Goal: Contribute content: Contribute content

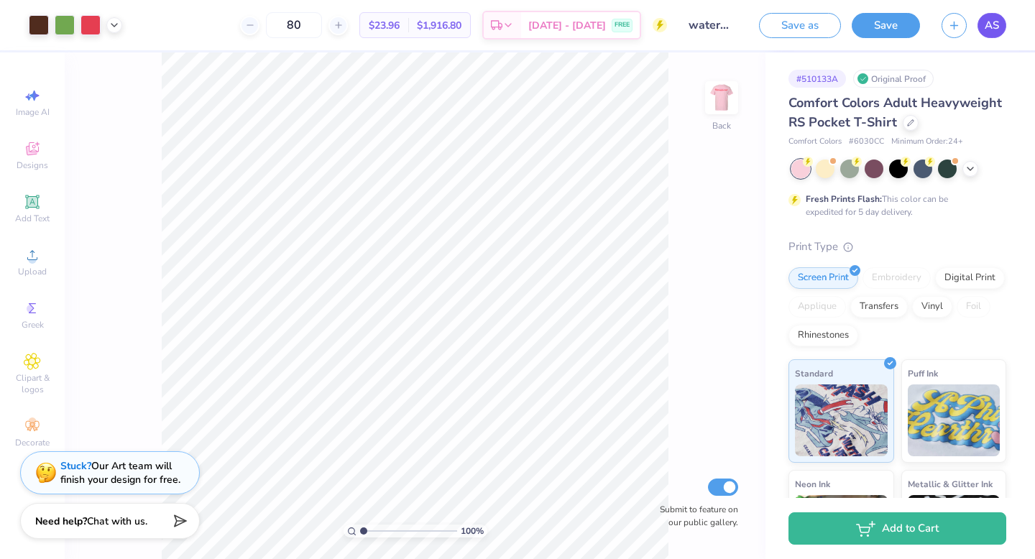
click at [989, 28] on span "AS" at bounding box center [992, 25] width 14 height 17
click at [998, 19] on span "AS" at bounding box center [992, 25] width 14 height 17
click at [733, 91] on img at bounding box center [722, 98] width 58 height 58
click at [993, 27] on span "AS" at bounding box center [992, 25] width 14 height 17
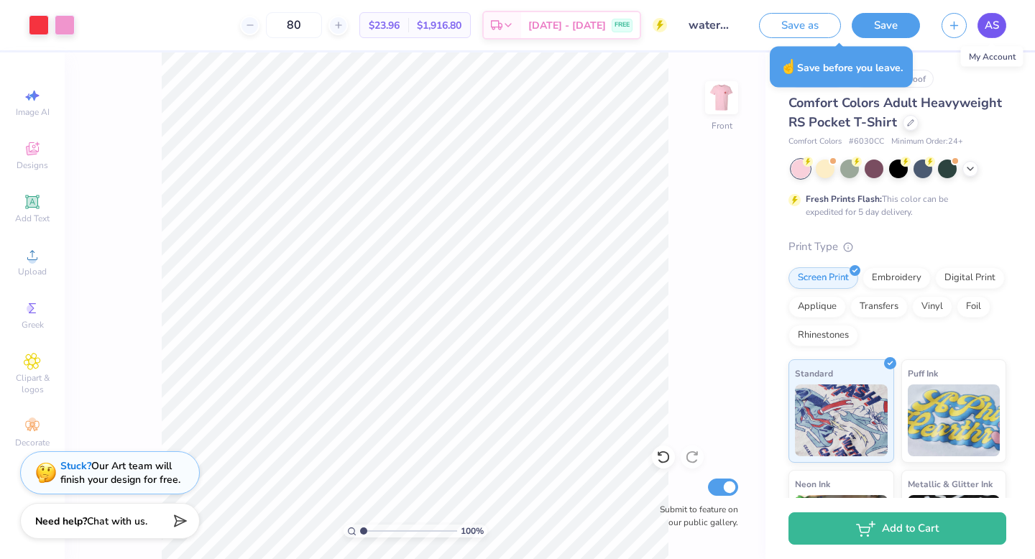
click at [999, 23] on span "AS" at bounding box center [992, 25] width 14 height 17
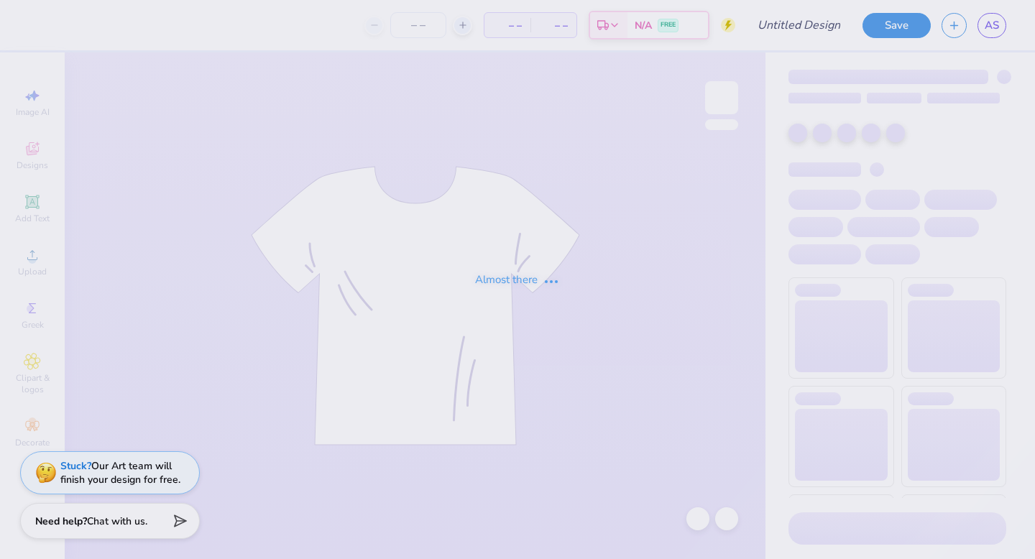
type input "watermelon bust 2"
type input "80"
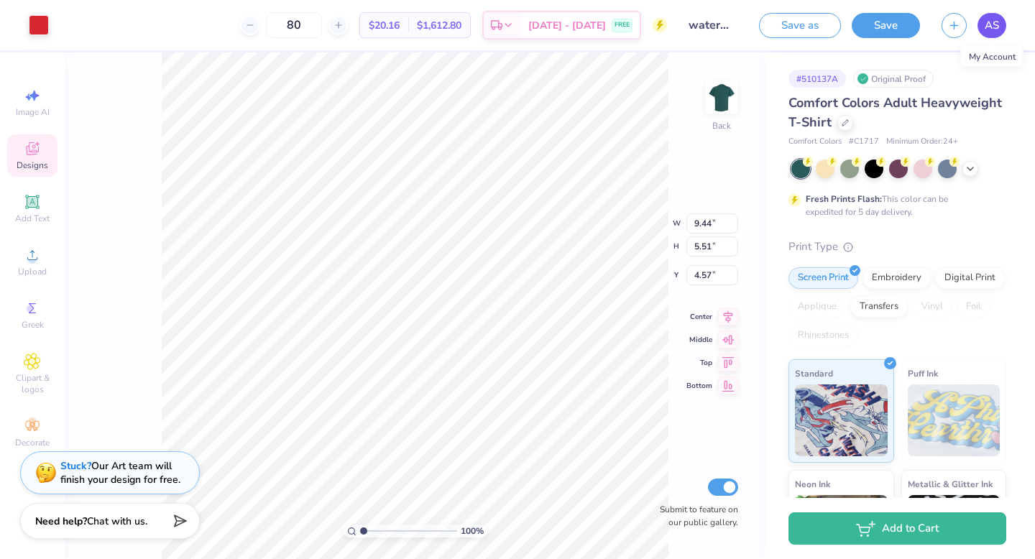
click at [1002, 17] on link "AS" at bounding box center [992, 25] width 29 height 25
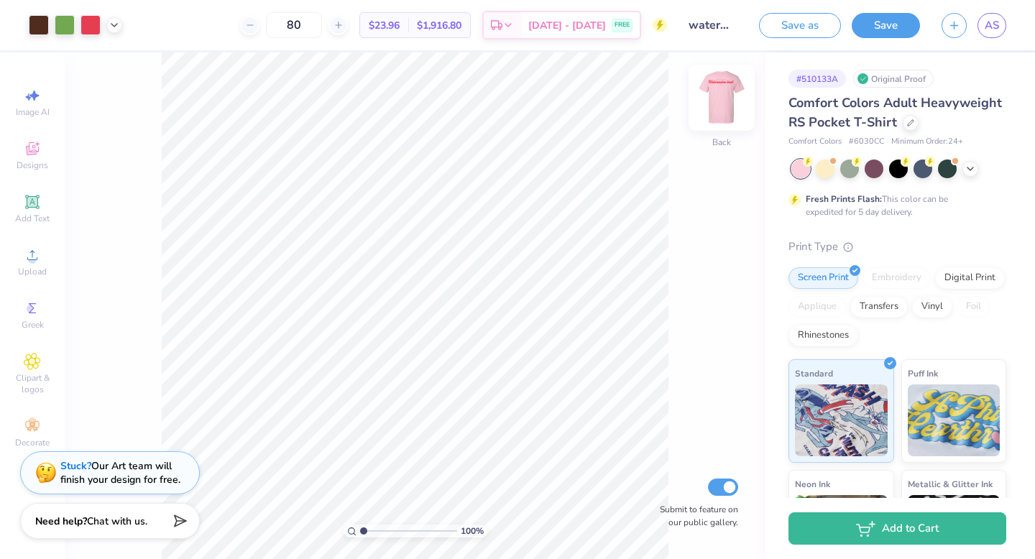
click at [721, 107] on img at bounding box center [722, 98] width 58 height 58
click at [989, 29] on span "AS" at bounding box center [992, 25] width 14 height 17
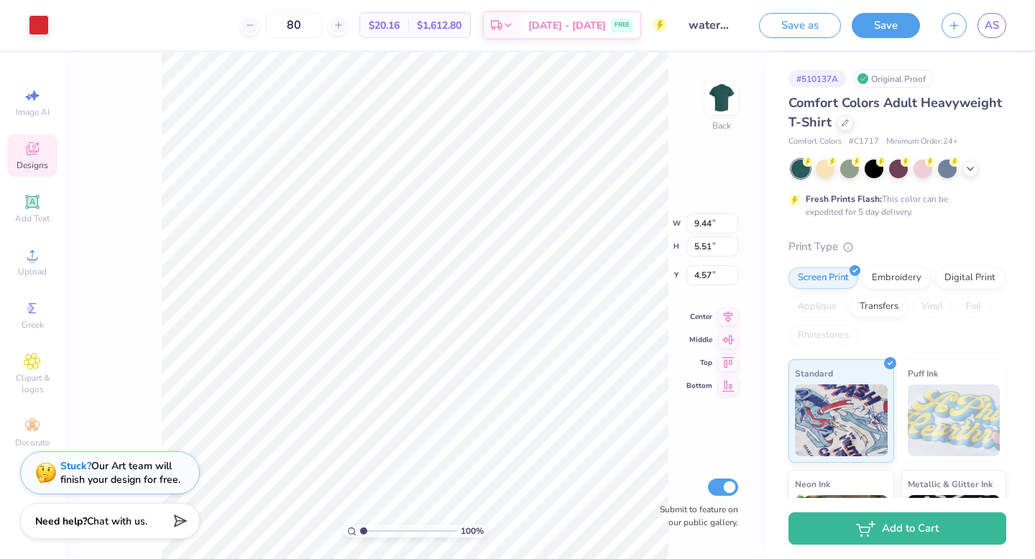
click at [139, 206] on div "100 % Back W 9.44 9.44 " H 5.51 5.51 " Y 4.57 4.57 " Center Middle Top Bottom S…" at bounding box center [415, 305] width 701 height 507
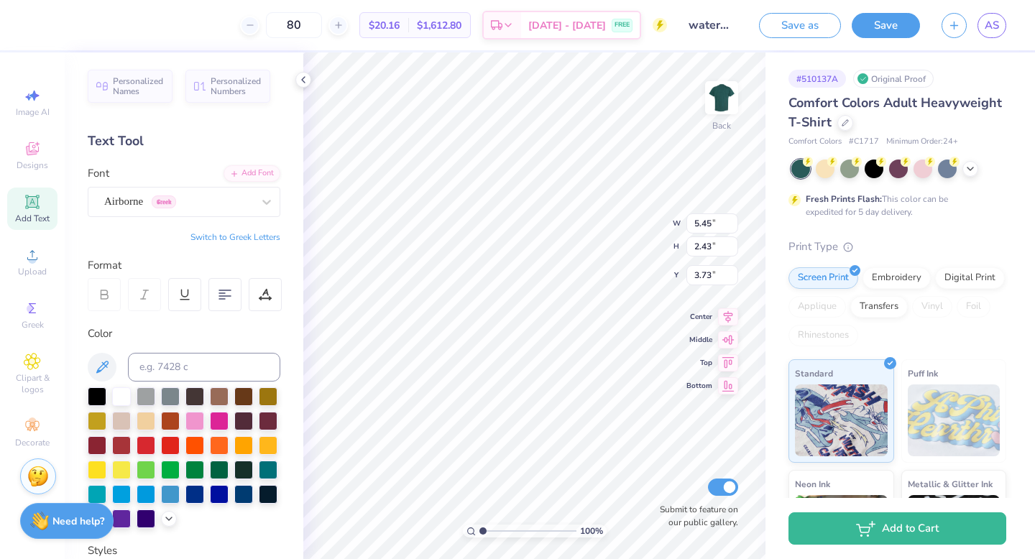
type input "9.44"
type input "5.51"
type input "4.56"
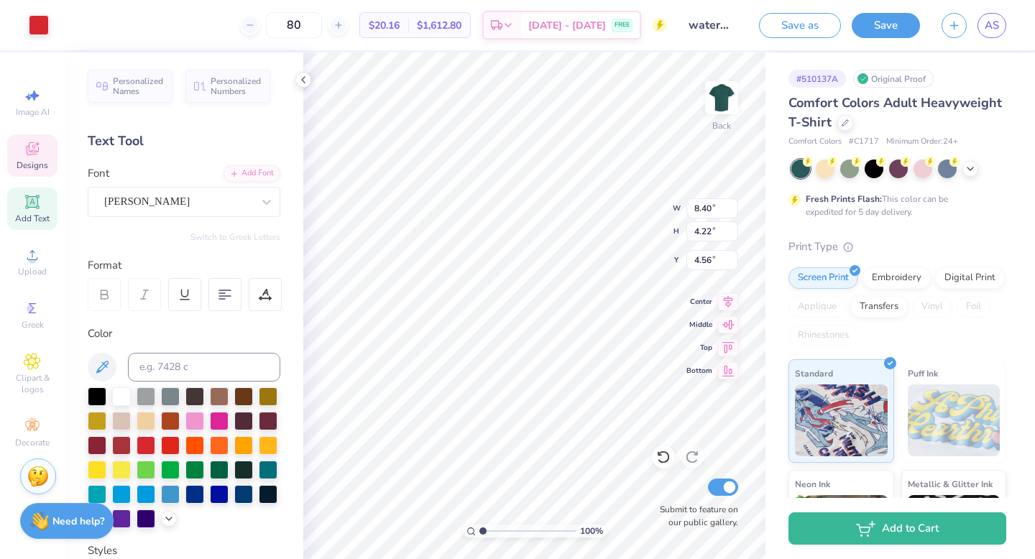
scroll to position [12, 1]
click at [150, 196] on div "Abraham" at bounding box center [178, 202] width 151 height 22
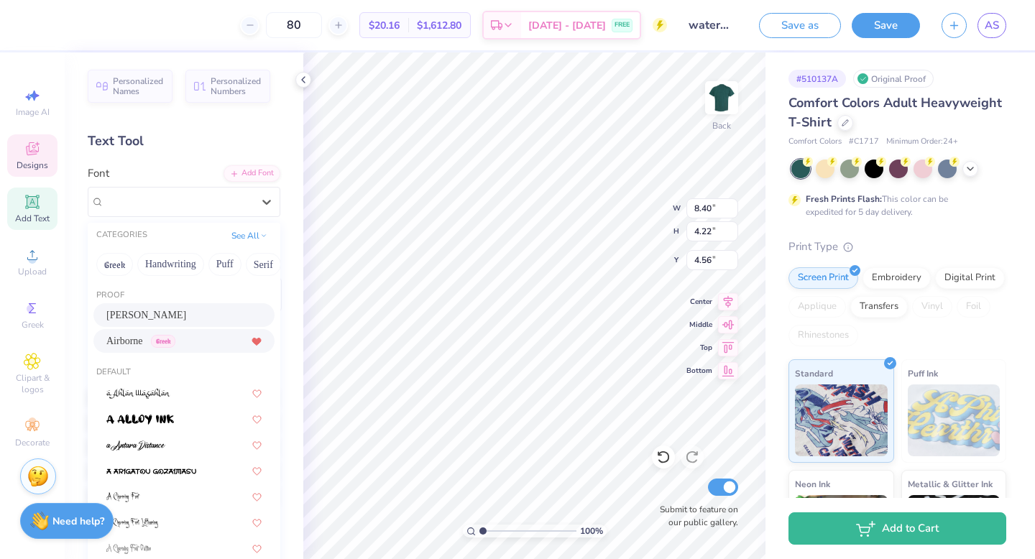
click at [252, 344] on icon at bounding box center [256, 342] width 9 height 7
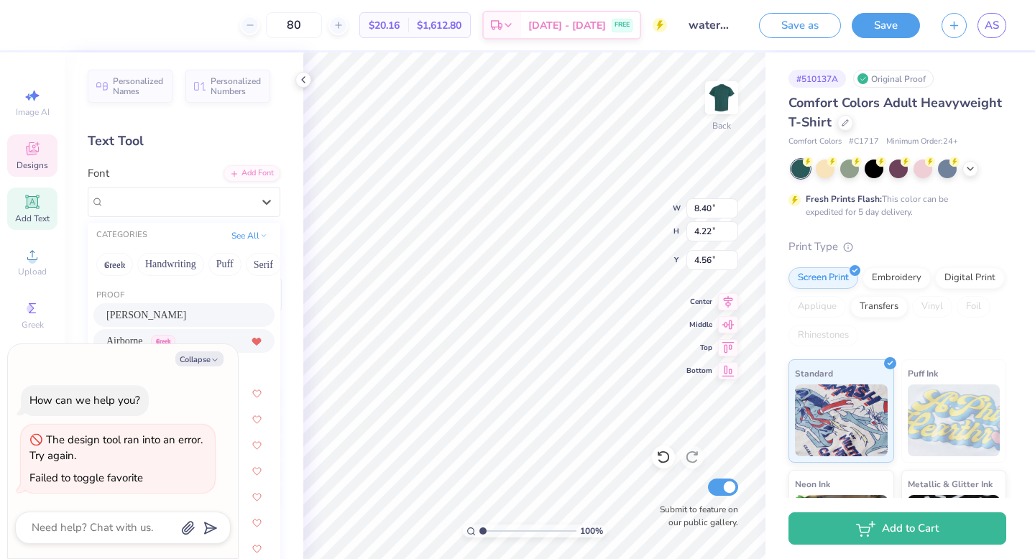
click at [252, 343] on icon at bounding box center [257, 342] width 10 height 9
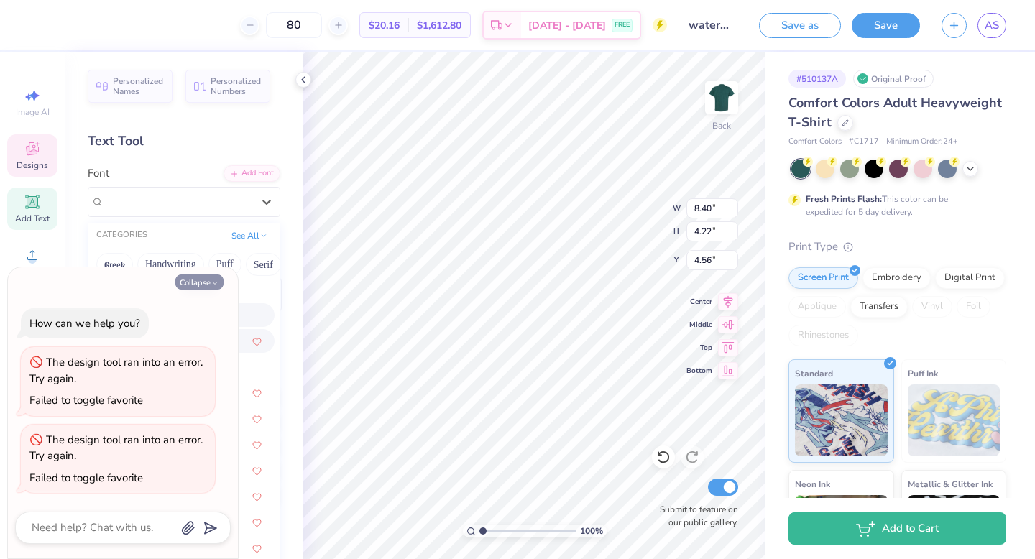
click at [211, 280] on icon "button" at bounding box center [215, 283] width 9 height 9
type textarea "x"
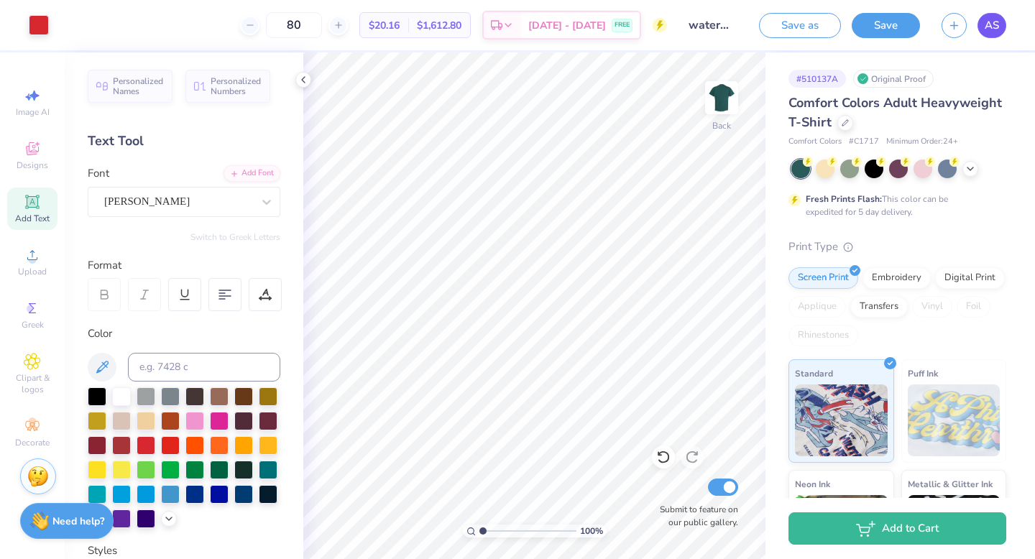
click at [988, 28] on span "AS" at bounding box center [992, 25] width 14 height 17
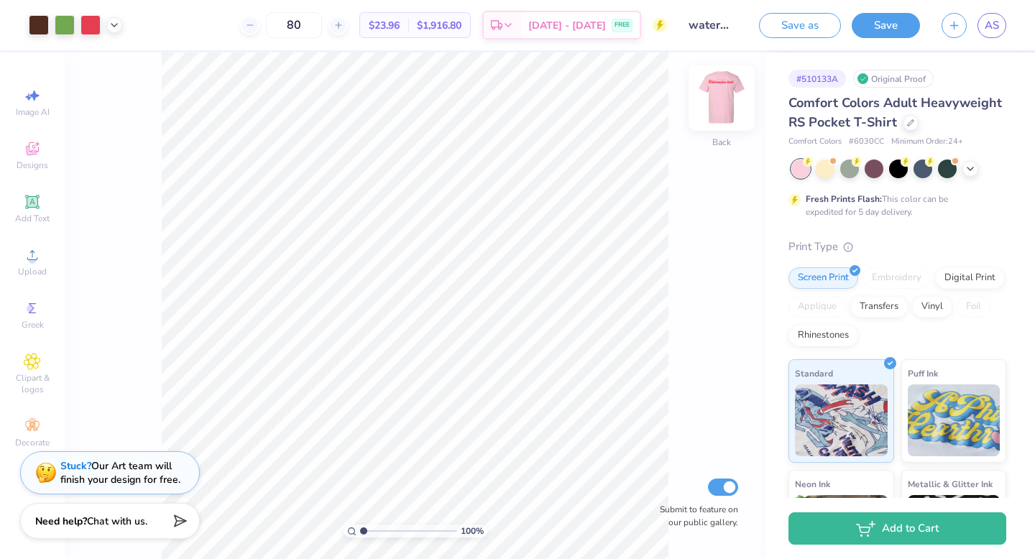
click at [718, 95] on img at bounding box center [722, 98] width 58 height 58
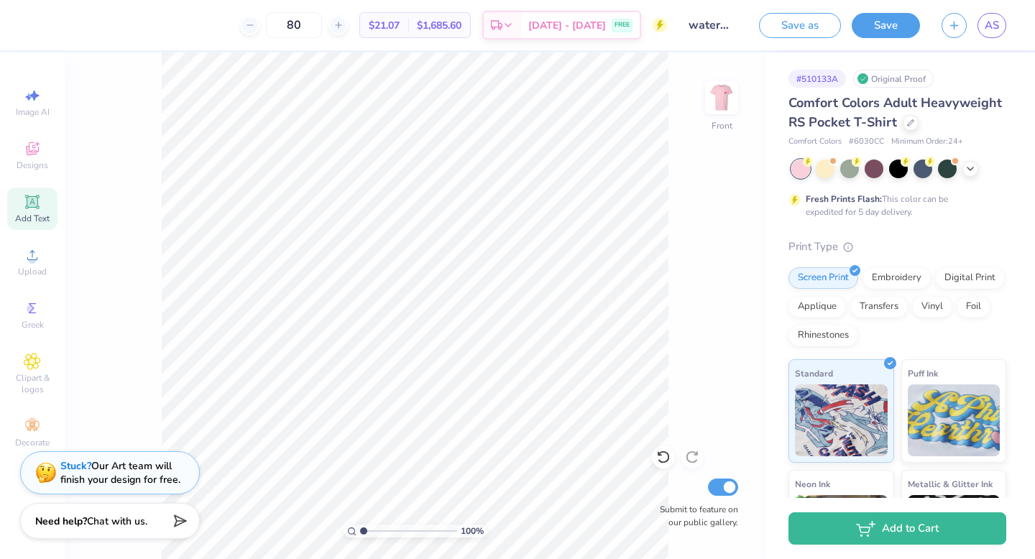
click at [40, 203] on icon at bounding box center [32, 201] width 17 height 17
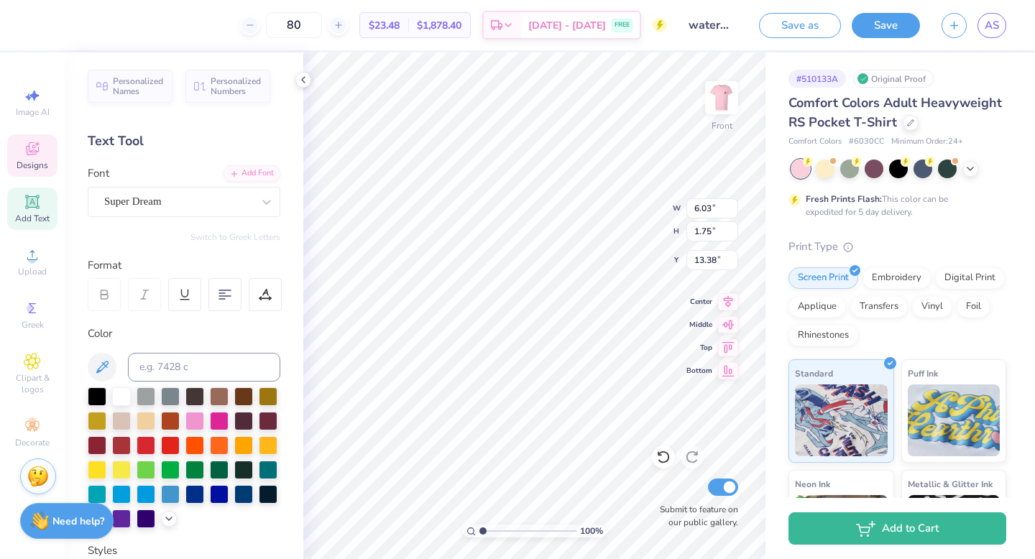
click at [32, 151] on icon at bounding box center [32, 148] width 17 height 17
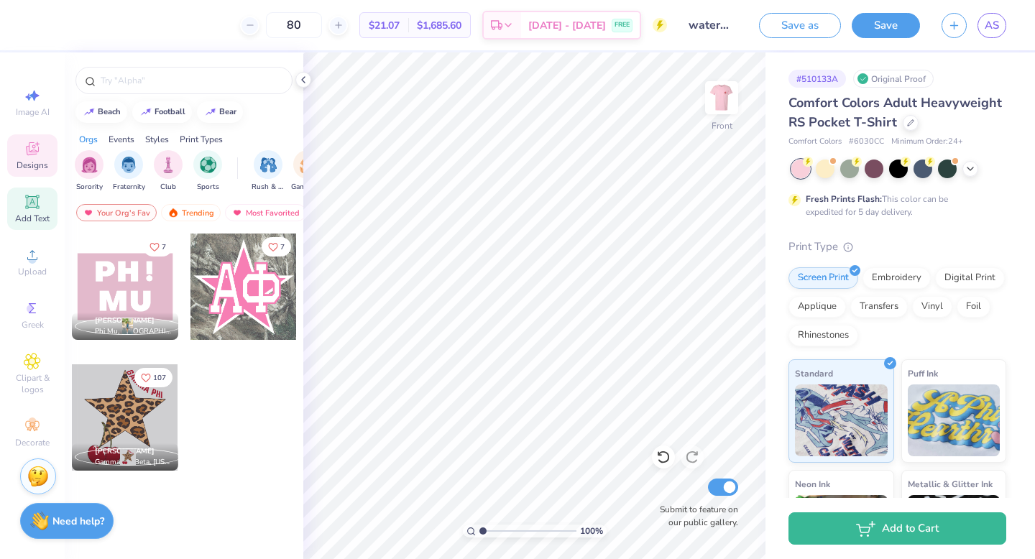
click at [33, 206] on icon at bounding box center [32, 201] width 11 height 11
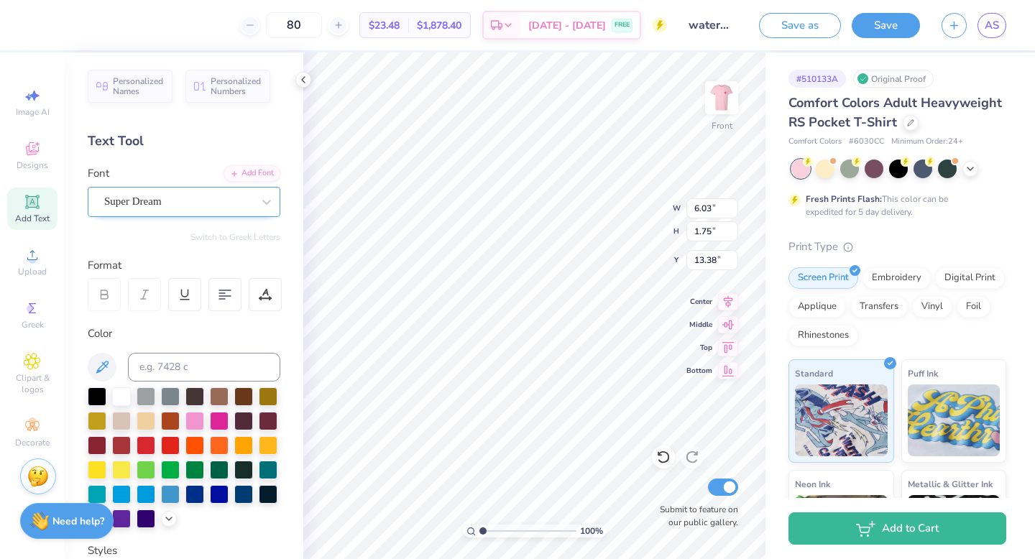
click at [182, 198] on div "Super Dream" at bounding box center [178, 202] width 151 height 22
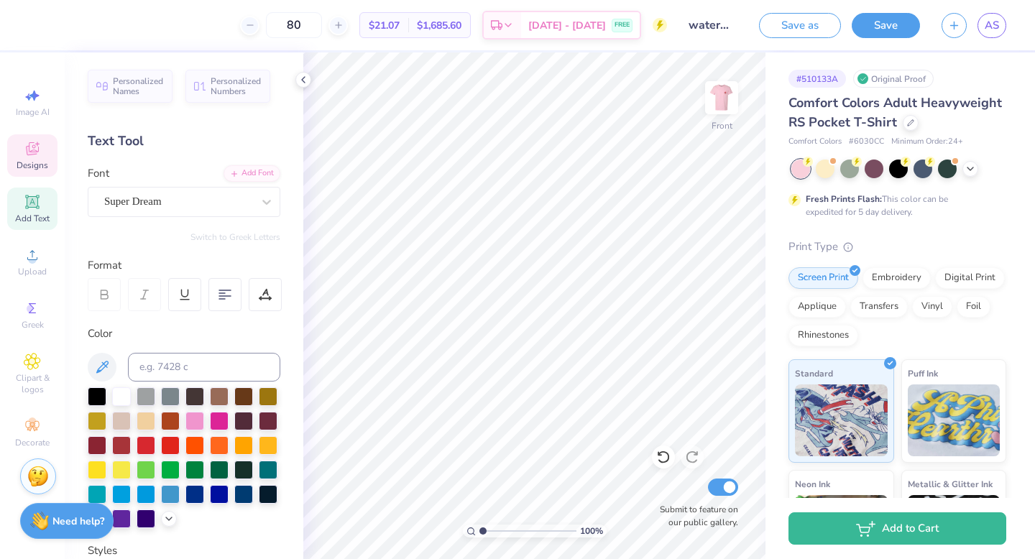
click at [37, 155] on icon at bounding box center [32, 148] width 17 height 17
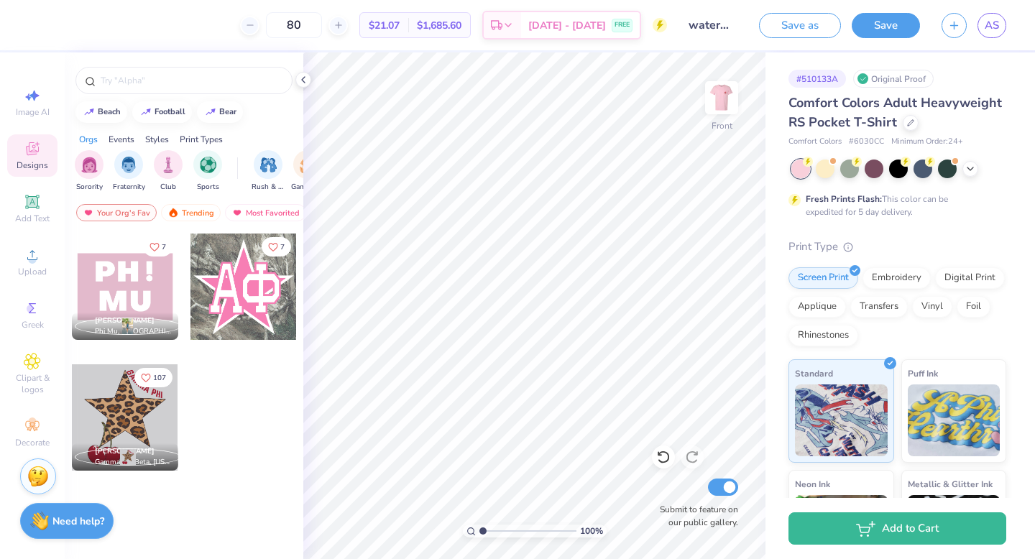
click at [128, 137] on div "Events" at bounding box center [122, 139] width 26 height 13
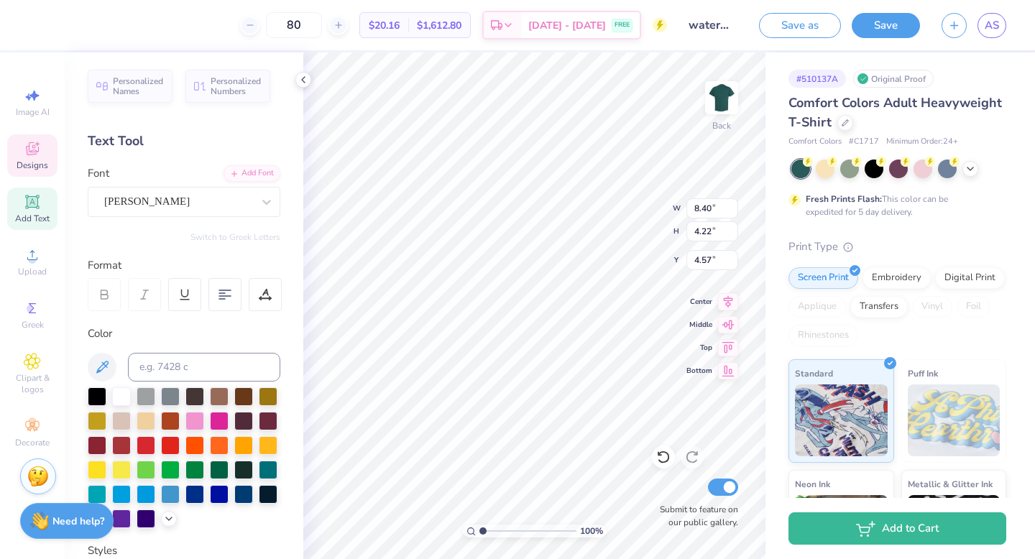
scroll to position [12, 1]
click at [215, 208] on div "Abraham" at bounding box center [178, 202] width 151 height 22
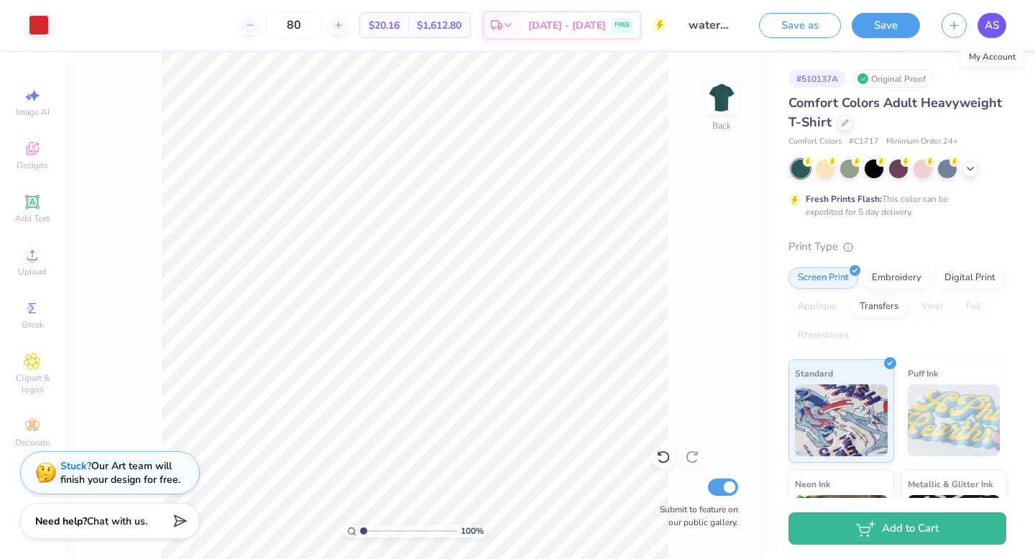
click at [988, 31] on span "AS" at bounding box center [992, 25] width 14 height 17
click at [988, 26] on span "AS" at bounding box center [992, 25] width 14 height 17
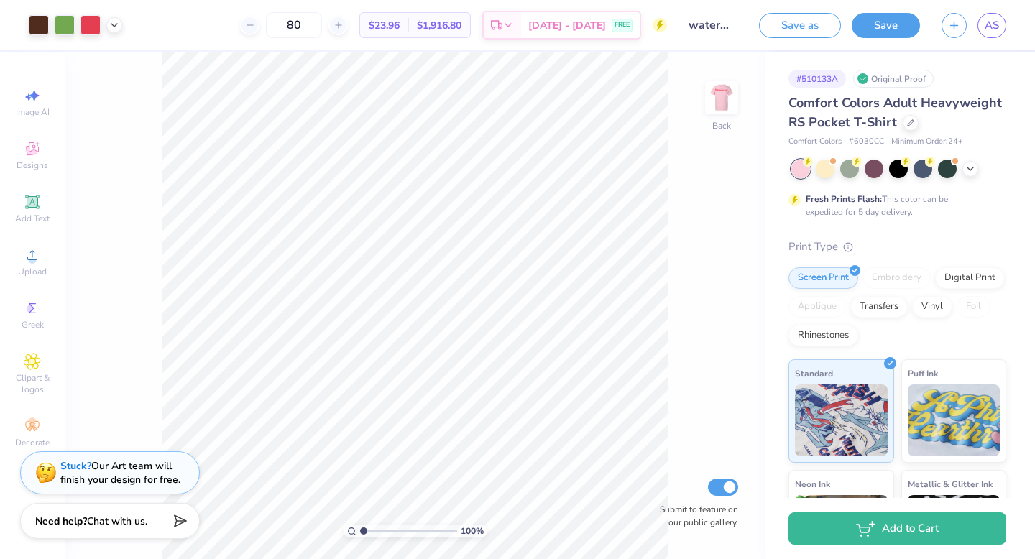
click at [743, 91] on div "100 % Back Submit to feature on our public gallery." at bounding box center [415, 305] width 701 height 507
click at [733, 91] on img at bounding box center [722, 98] width 58 height 58
click at [33, 201] on icon at bounding box center [32, 202] width 14 height 14
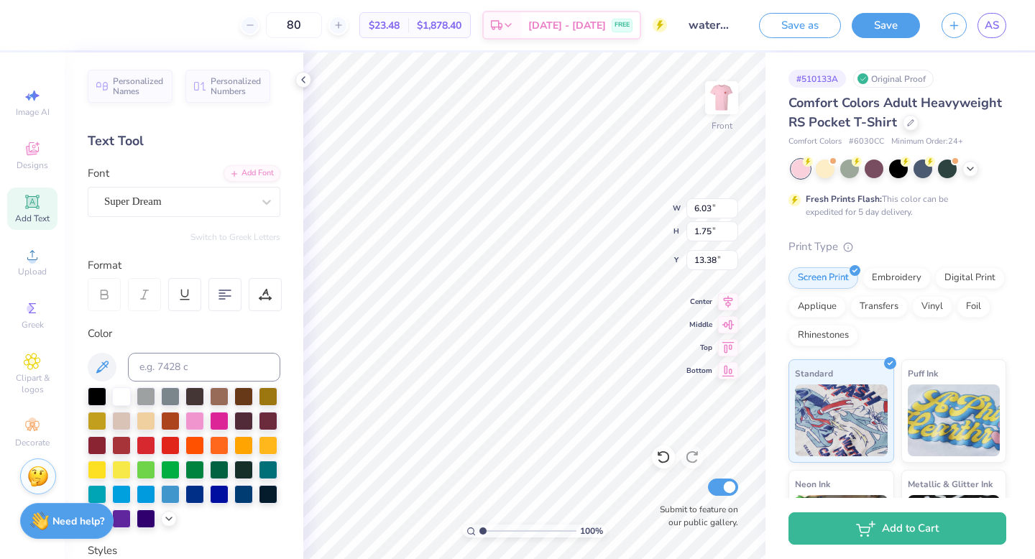
scroll to position [12, 1]
paste textarea "Watermelon"
type textarea "Watermelon"
click at [198, 209] on div at bounding box center [178, 201] width 148 height 19
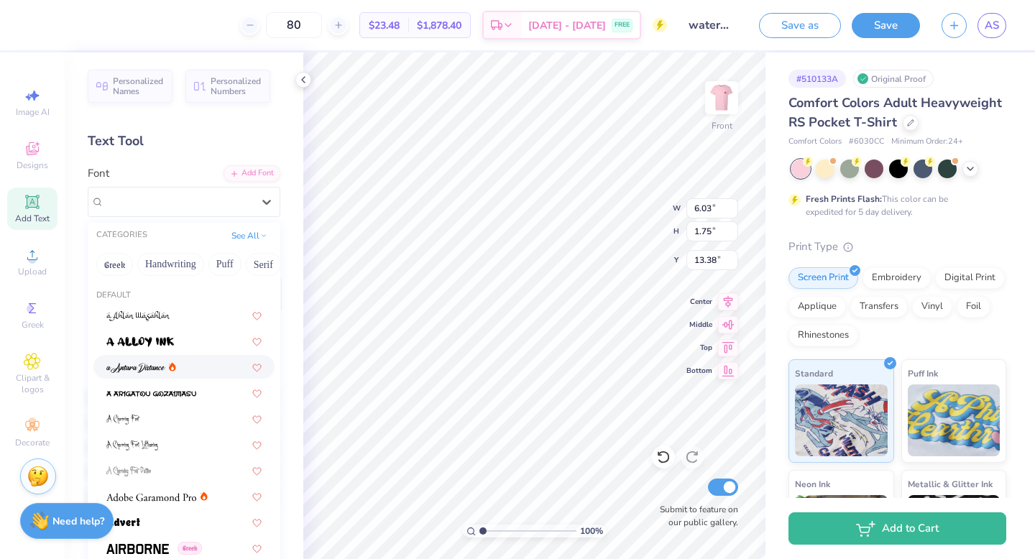
click at [147, 360] on span at bounding box center [135, 366] width 59 height 15
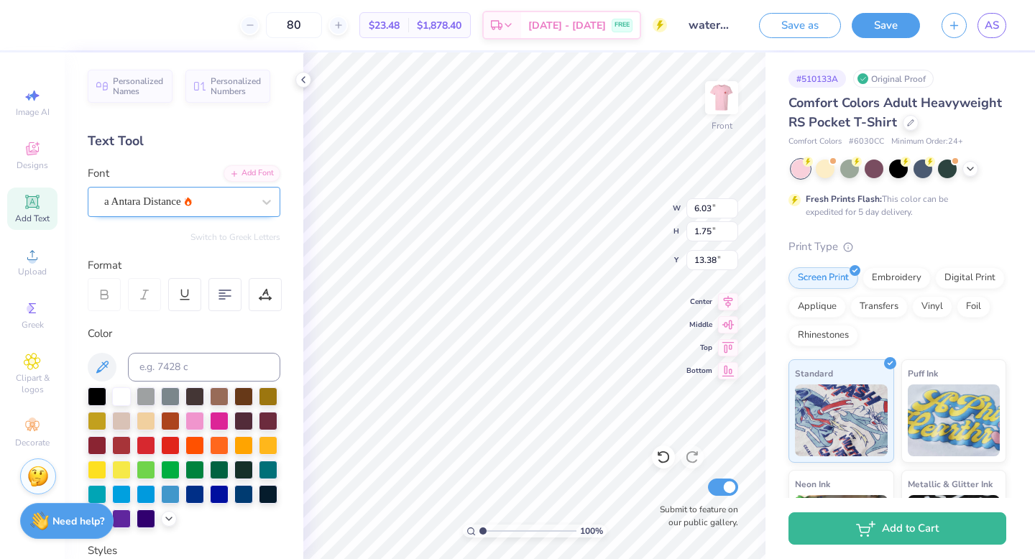
click at [224, 201] on div "a Antara Distance" at bounding box center [178, 202] width 151 height 22
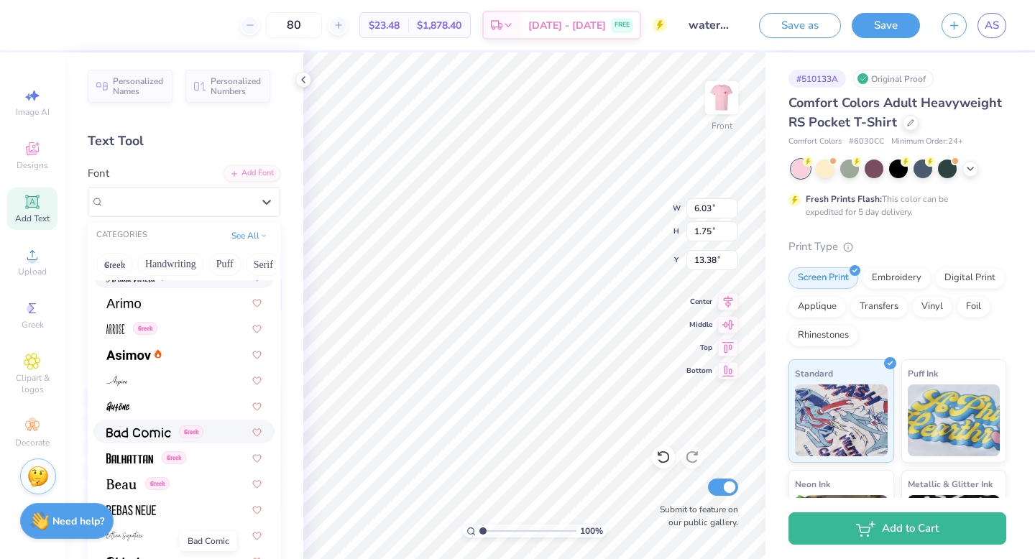
scroll to position [0, 0]
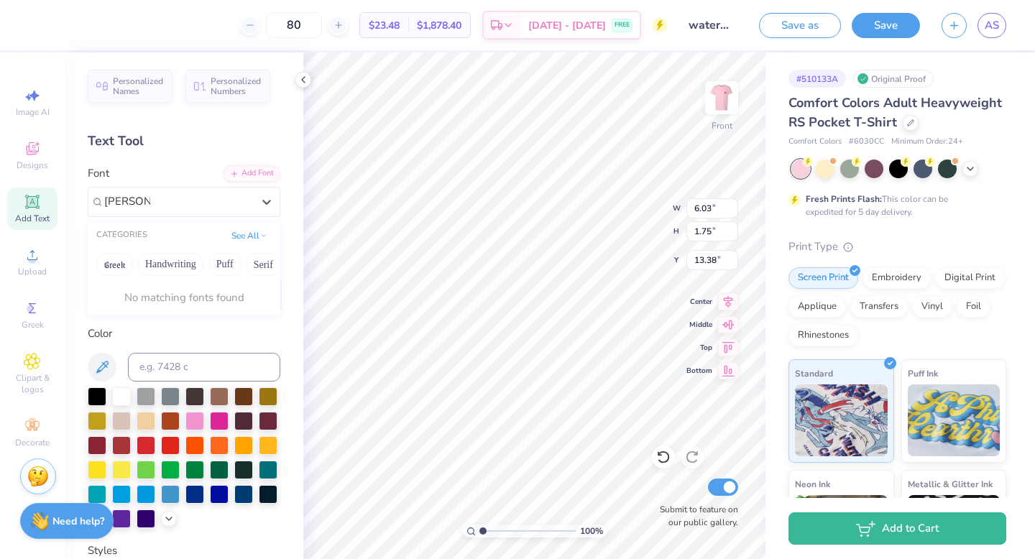
type input "abraham"
click at [32, 154] on icon at bounding box center [33, 150] width 12 height 9
type input "10.05"
type input "2.42"
type input "13.04"
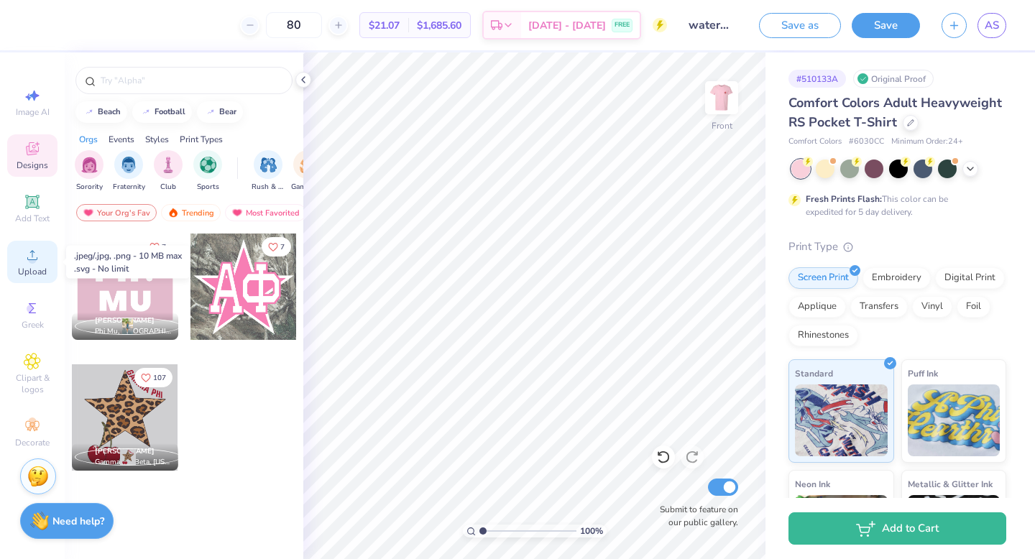
click at [29, 251] on icon at bounding box center [32, 255] width 17 height 17
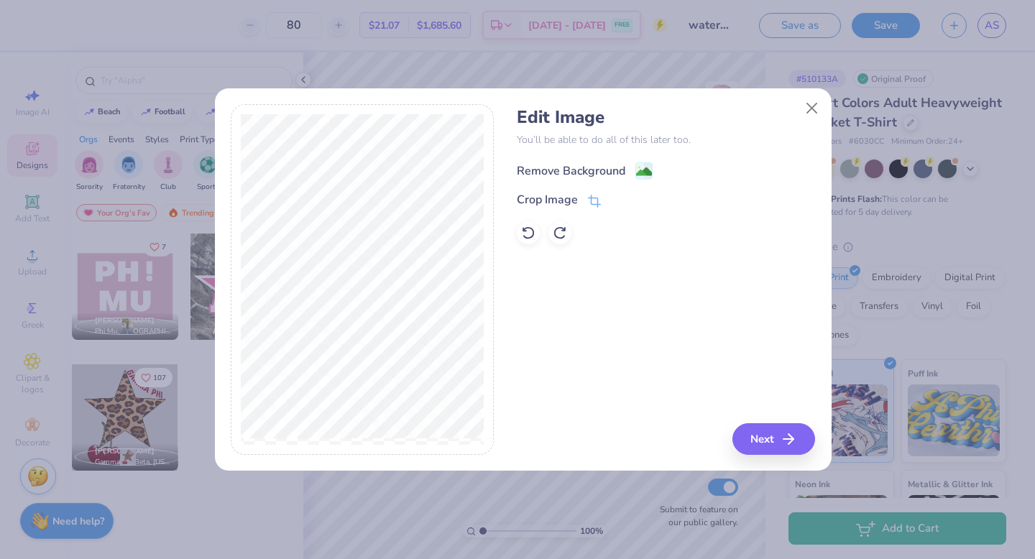
click at [602, 171] on div "Remove Background" at bounding box center [571, 170] width 109 height 17
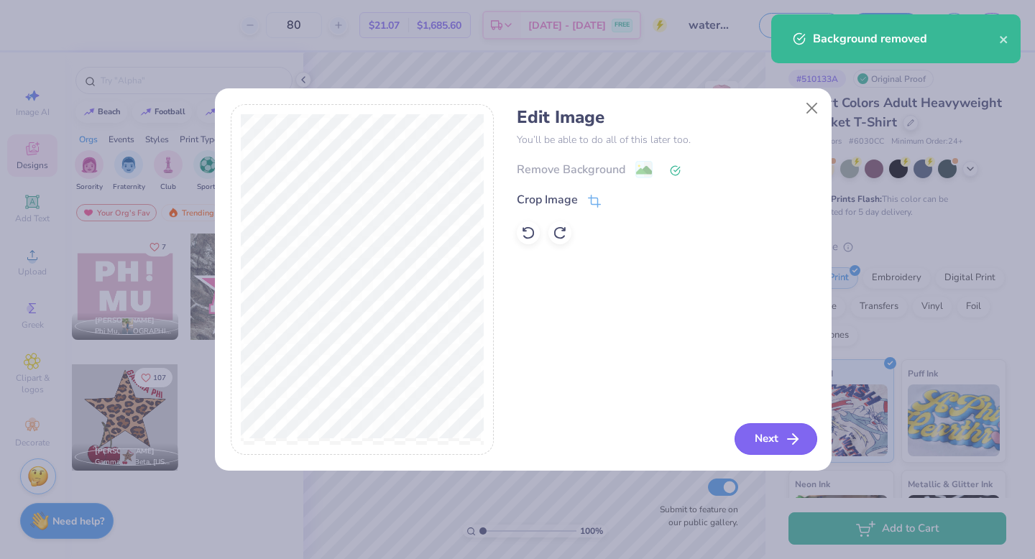
click at [782, 434] on button "Next" at bounding box center [776, 439] width 83 height 32
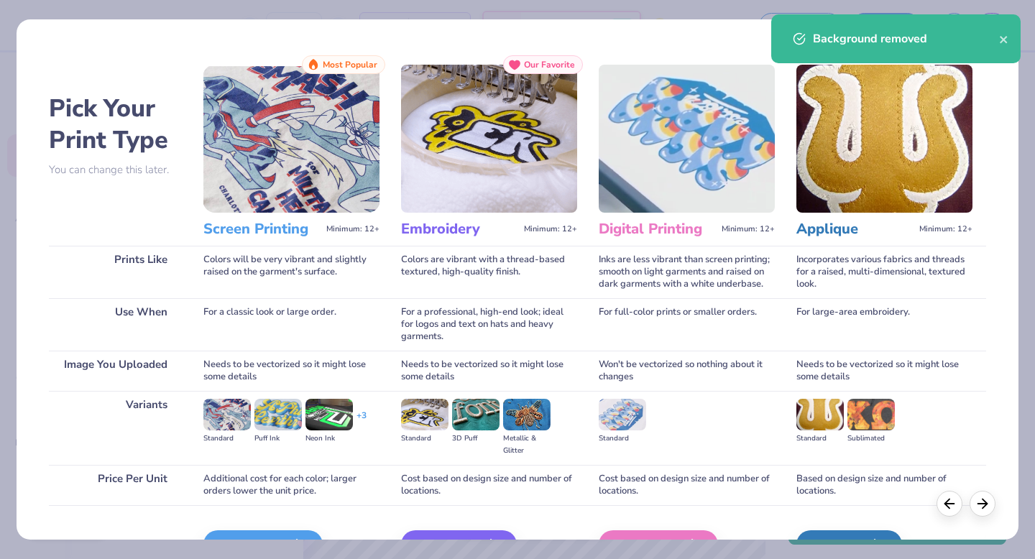
scroll to position [86, 0]
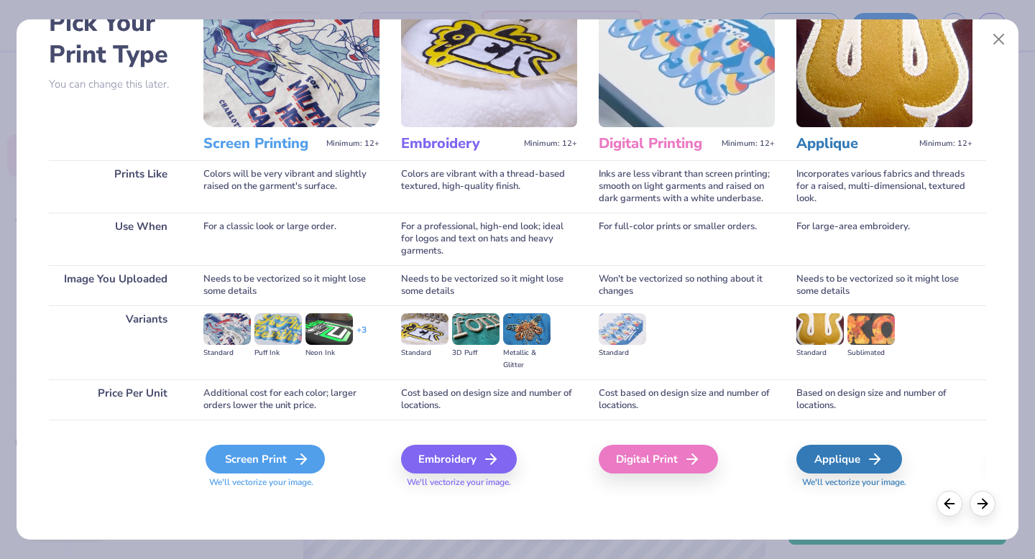
click at [265, 466] on div "Screen Print" at bounding box center [265, 459] width 119 height 29
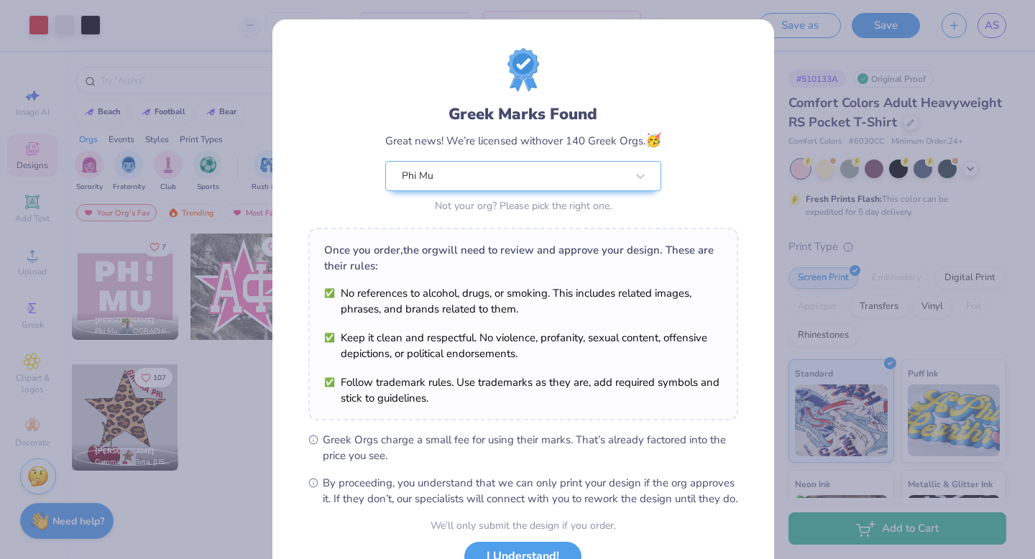
click at [482, 290] on body "Art colors 80 $24.32 Per Item $1,945.60 Total Est. Delivery Sep 6 - 9 FREE Desi…" at bounding box center [517, 279] width 1035 height 559
type input "9.65"
type input "6.04"
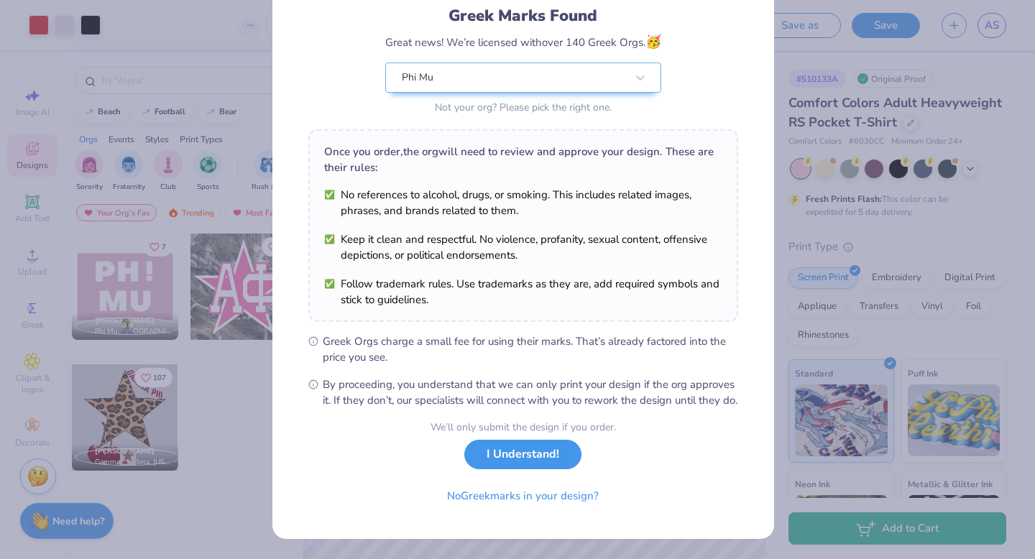
click at [527, 461] on button "I Understand!" at bounding box center [522, 454] width 117 height 29
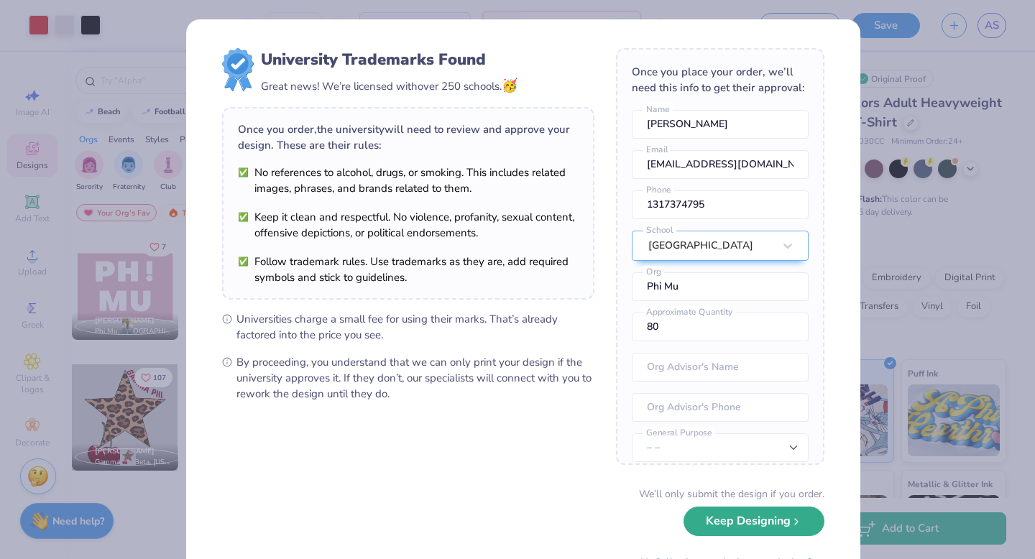
click at [791, 523] on icon "submit" at bounding box center [797, 522] width 12 height 12
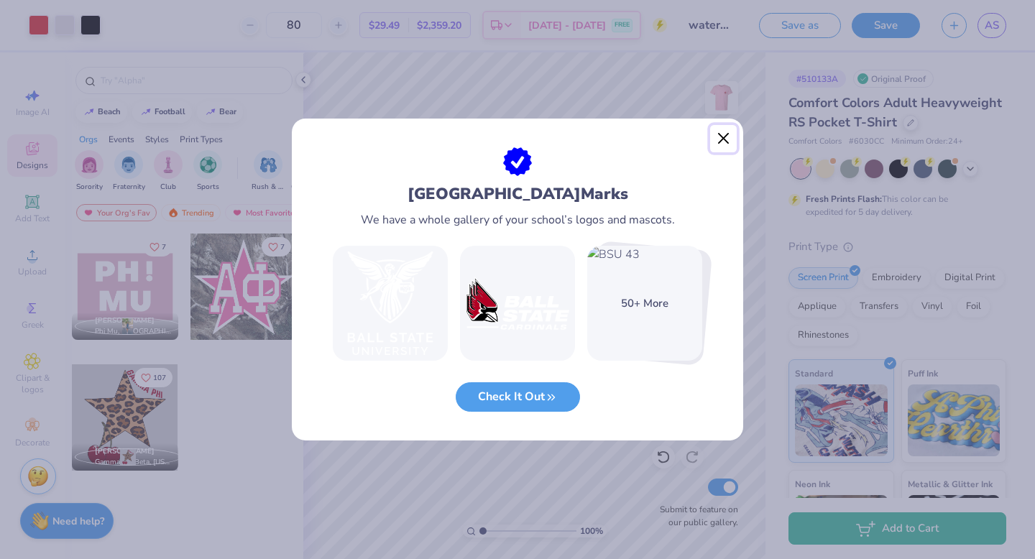
click at [723, 137] on button "Close" at bounding box center [723, 138] width 27 height 27
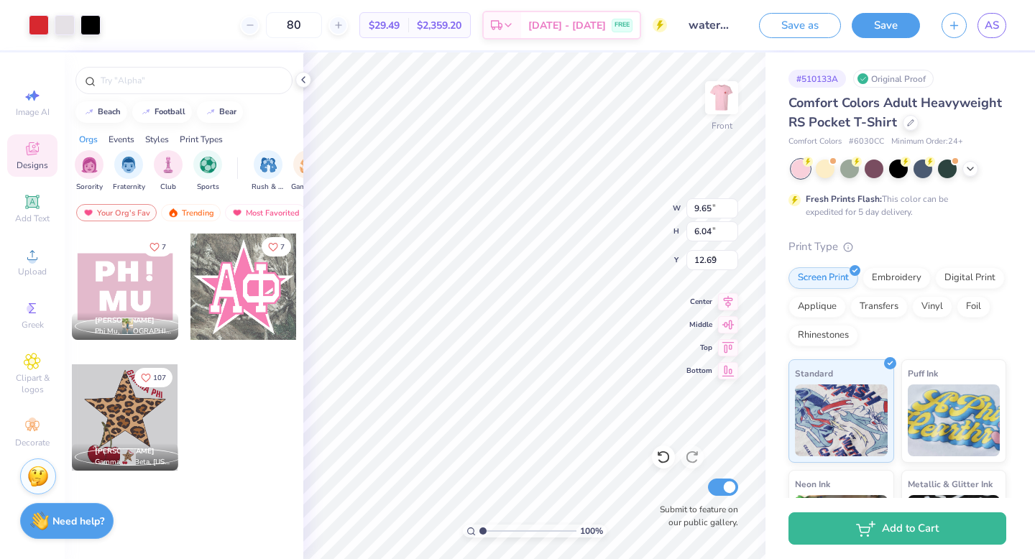
type input "3.00"
type input "11.63"
type input "7.28"
type input "3.00"
type input "12.91"
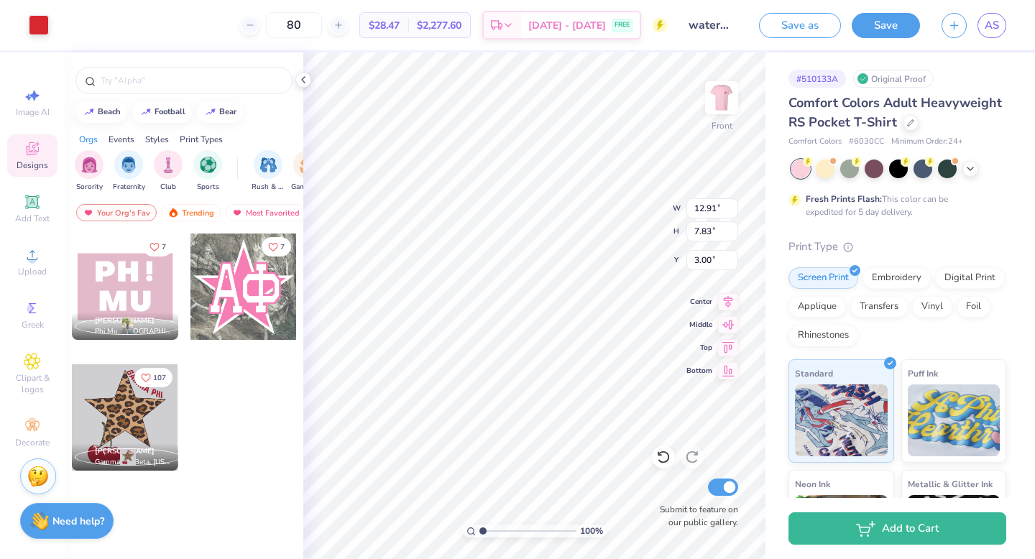
type input "7.83"
click at [40, 25] on div at bounding box center [39, 24] width 20 height 20
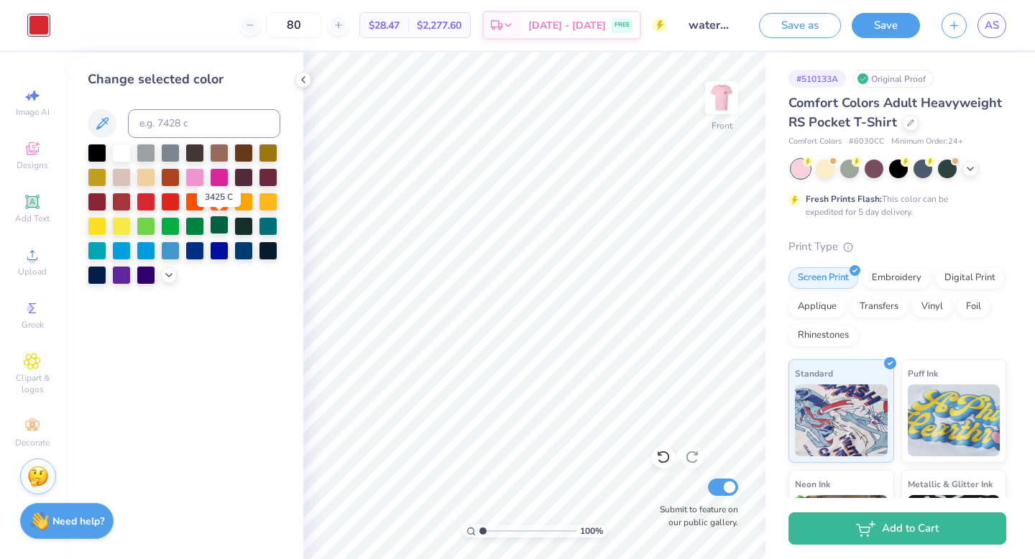
click at [218, 228] on div at bounding box center [219, 225] width 19 height 19
click at [718, 103] on img at bounding box center [722, 98] width 58 height 58
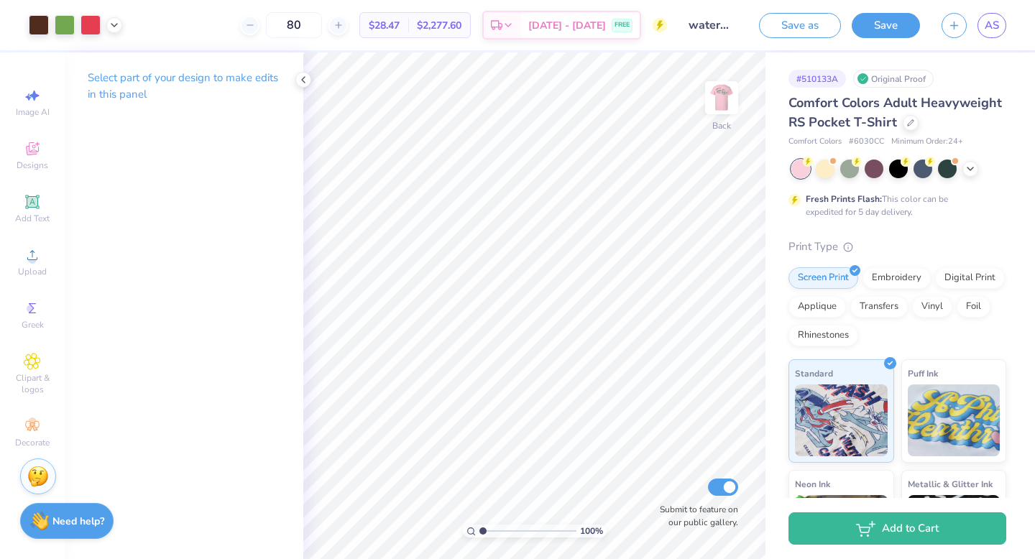
click at [718, 103] on img at bounding box center [721, 97] width 29 height 29
click at [306, 76] on icon at bounding box center [304, 80] width 12 height 12
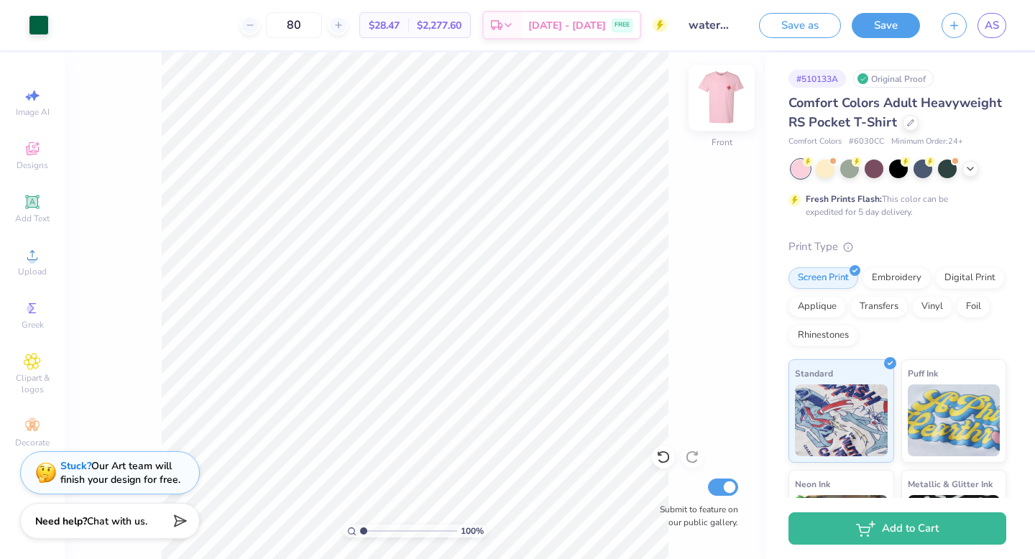
click at [730, 103] on img at bounding box center [722, 98] width 58 height 58
click at [730, 103] on img at bounding box center [721, 97] width 29 height 29
click at [870, 24] on button "Save" at bounding box center [886, 23] width 68 height 25
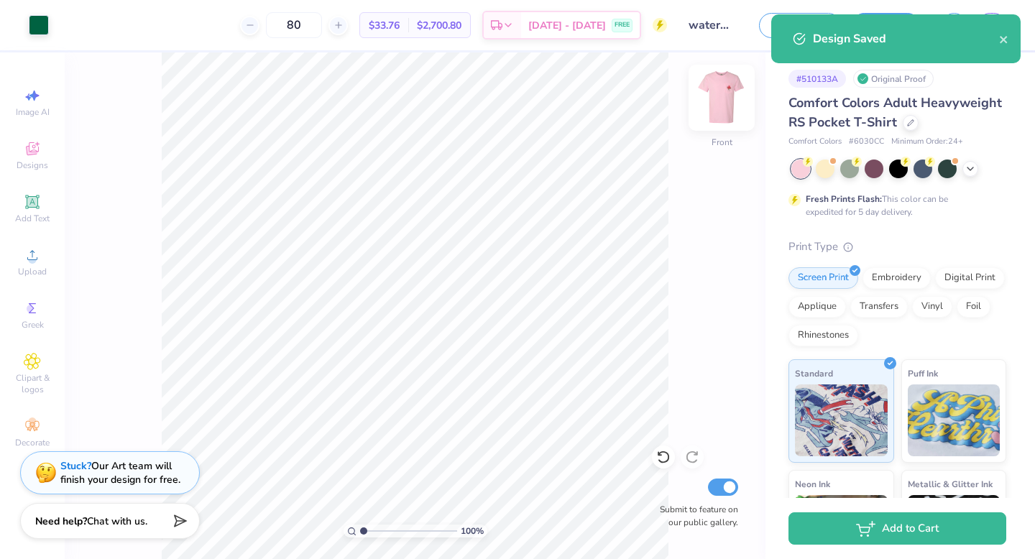
click at [721, 101] on img at bounding box center [722, 98] width 58 height 58
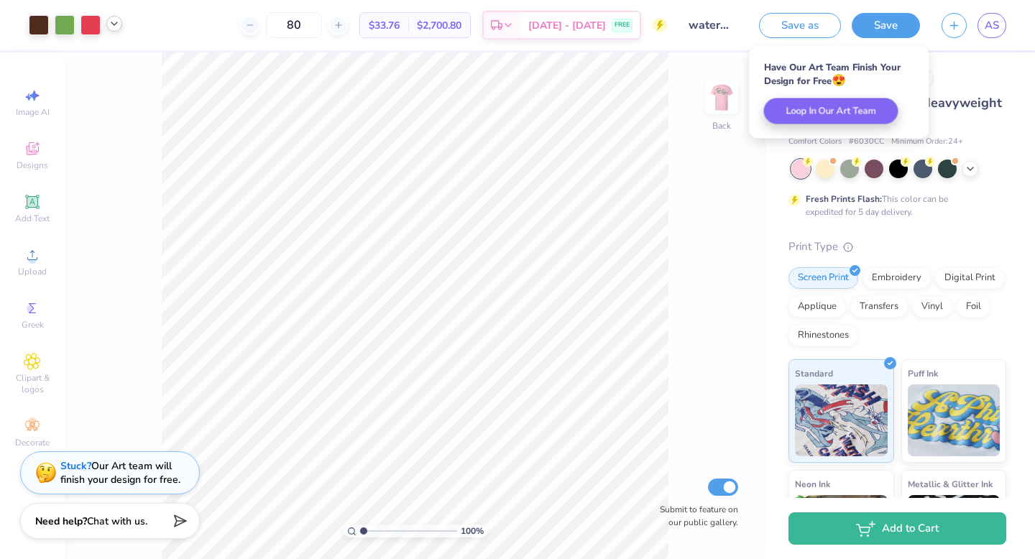
click at [116, 32] on div at bounding box center [75, 25] width 93 height 20
click at [116, 28] on icon at bounding box center [115, 24] width 12 height 12
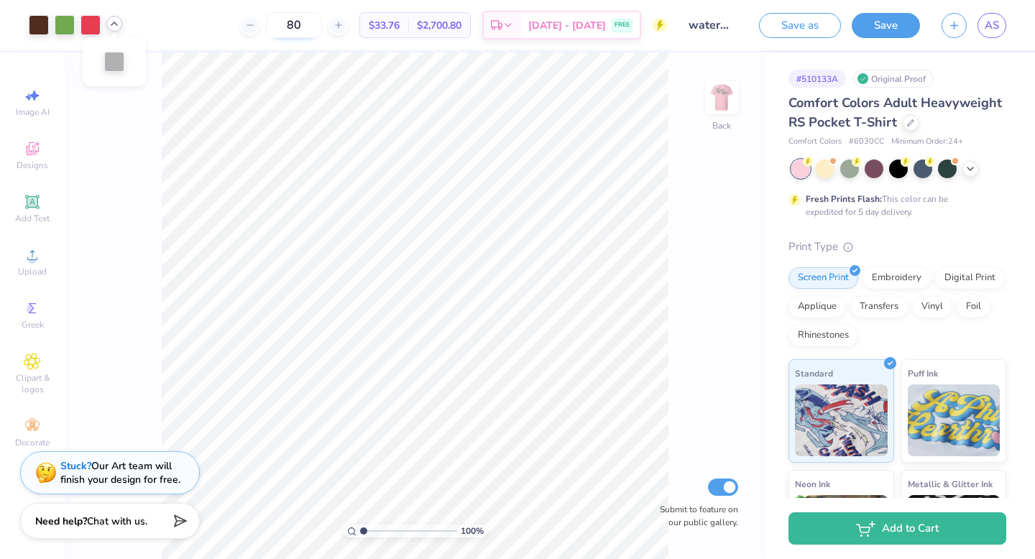
click at [322, 22] on input "80" at bounding box center [294, 25] width 56 height 26
type input "8"
click at [322, 30] on input "90" at bounding box center [294, 25] width 56 height 26
type input "9"
type input "8"
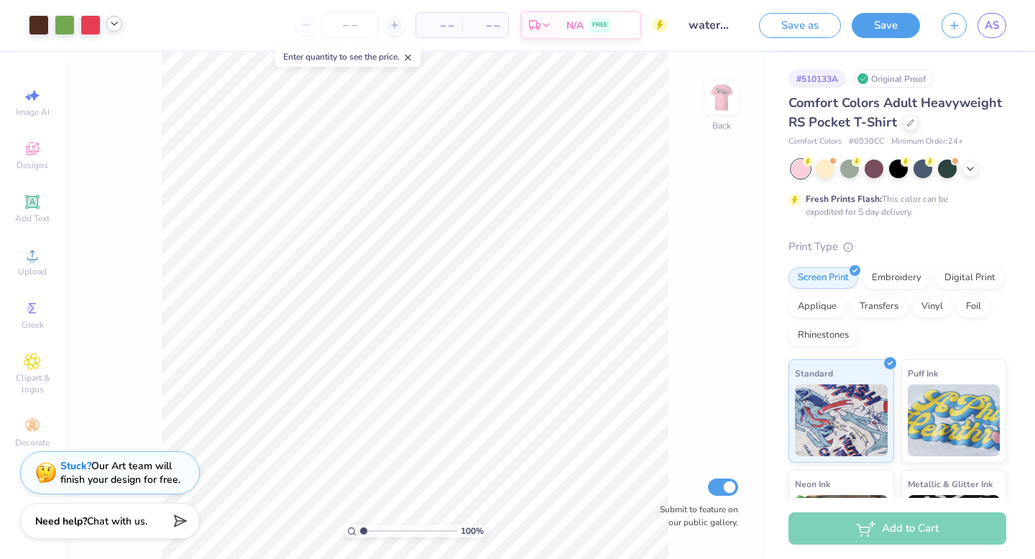
click at [111, 20] on icon at bounding box center [115, 24] width 12 height 12
click at [113, 54] on div at bounding box center [114, 60] width 20 height 20
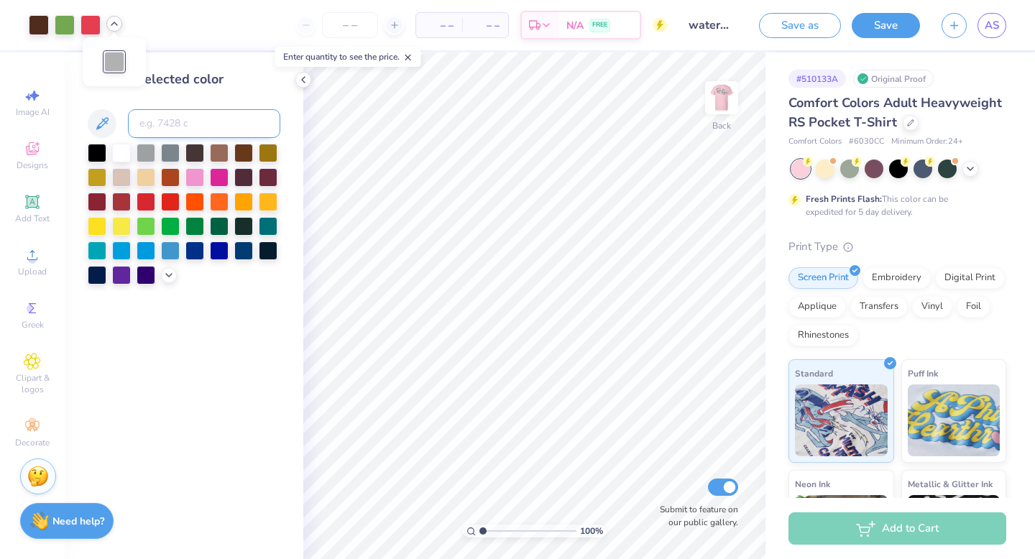
click at [183, 128] on input at bounding box center [204, 123] width 152 height 29
click at [114, 30] on div at bounding box center [114, 24] width 16 height 16
click at [169, 120] on input at bounding box center [204, 123] width 152 height 29
type input "4625"
click at [307, 80] on icon at bounding box center [304, 80] width 12 height 12
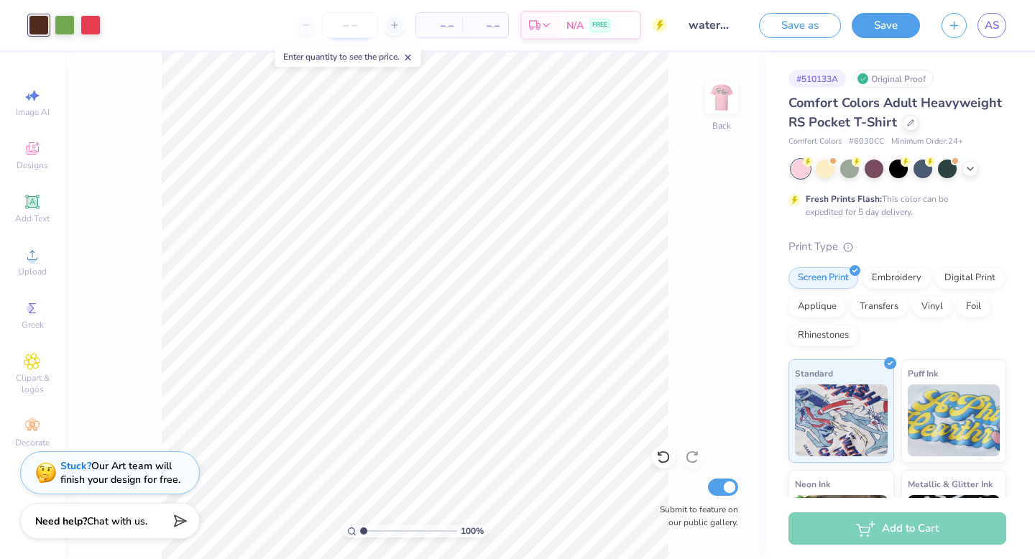
click at [354, 27] on input "number" at bounding box center [350, 25] width 56 height 26
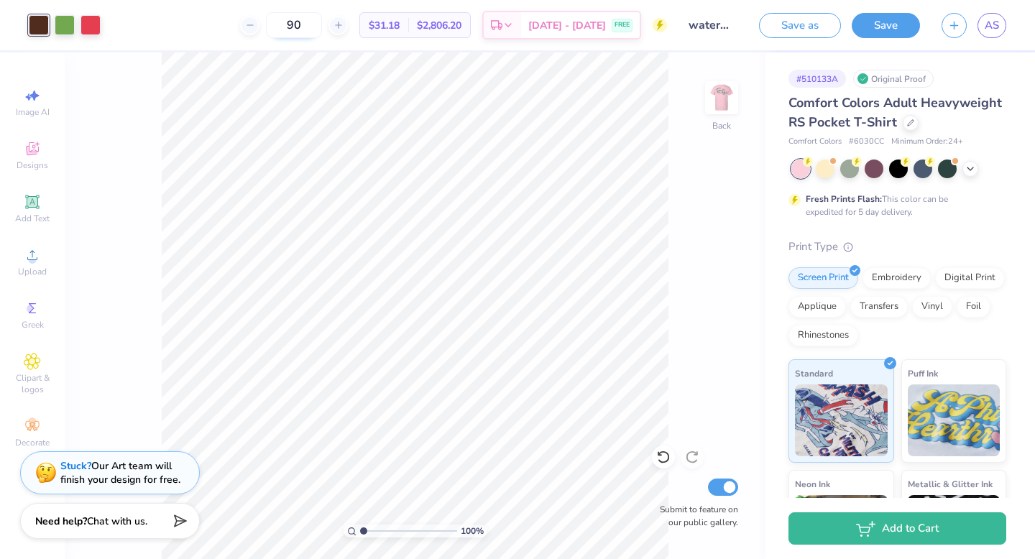
click at [322, 28] on input "90" at bounding box center [294, 25] width 56 height 26
type input "9"
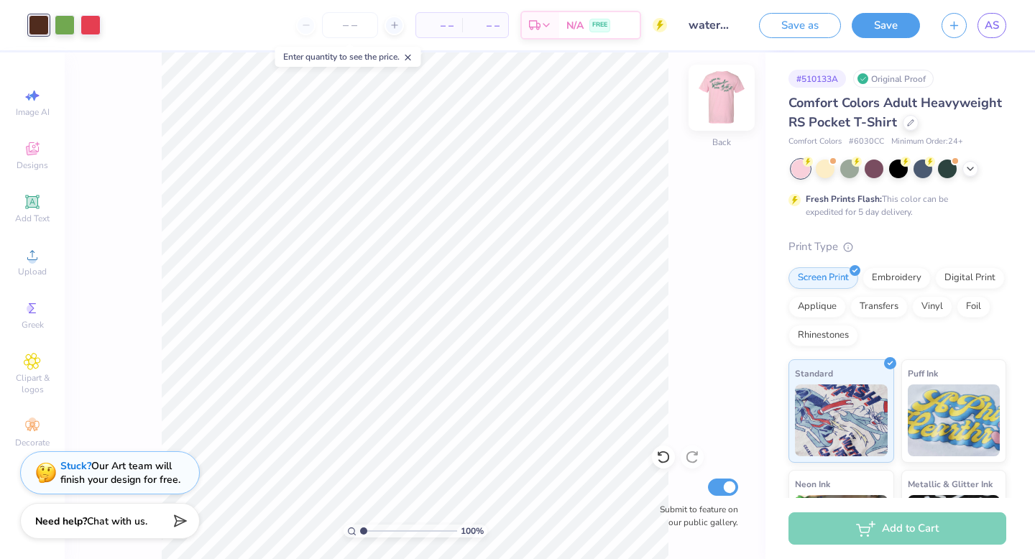
click at [726, 92] on img at bounding box center [722, 98] width 58 height 58
click at [726, 92] on img at bounding box center [721, 97] width 29 height 29
click at [990, 22] on span "AS" at bounding box center [992, 25] width 14 height 17
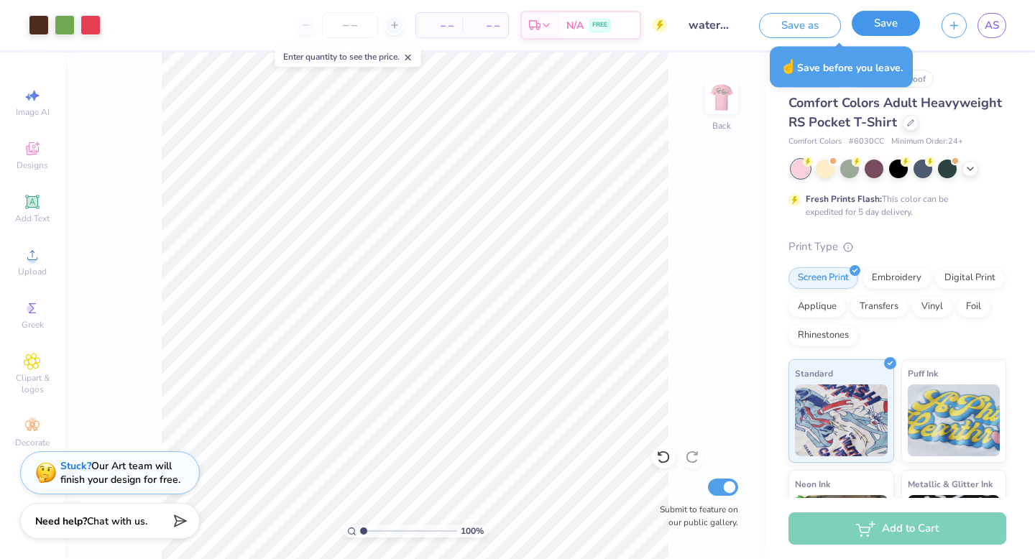
click at [898, 23] on button "Save" at bounding box center [886, 23] width 68 height 25
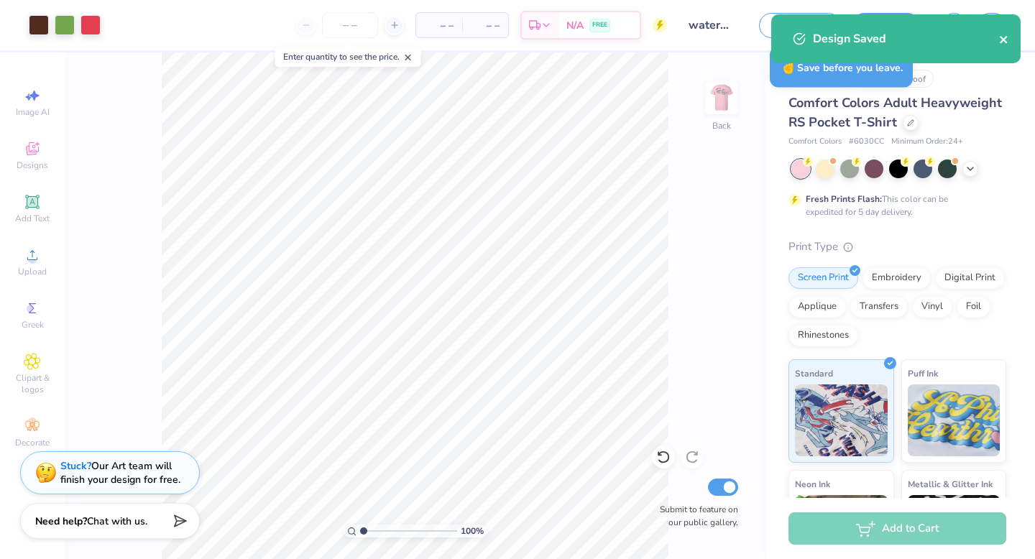
click at [1005, 39] on icon "close" at bounding box center [1003, 39] width 7 height 7
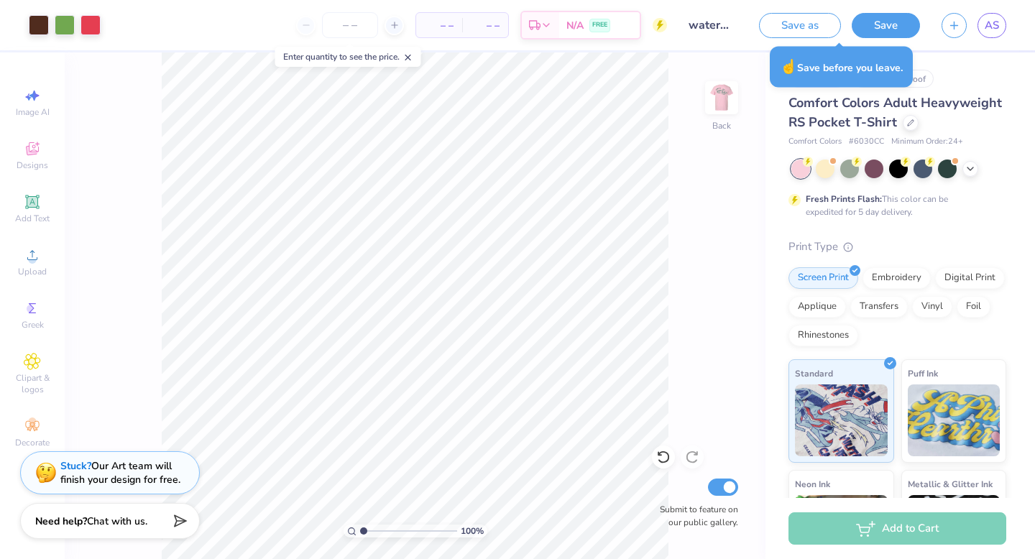
click at [985, 22] on div "Design Saved" at bounding box center [896, 44] width 255 height 65
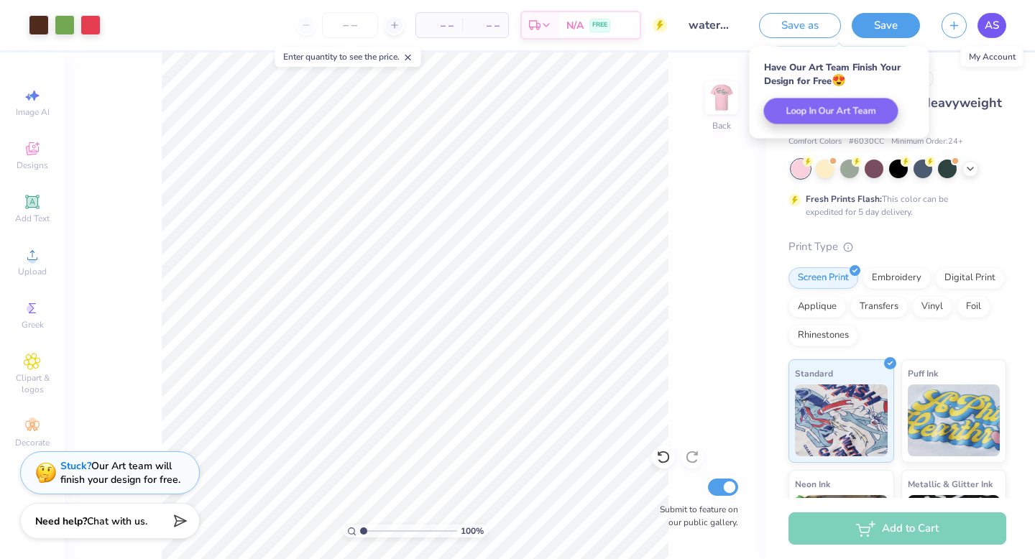
click at [993, 23] on span "AS" at bounding box center [992, 25] width 14 height 17
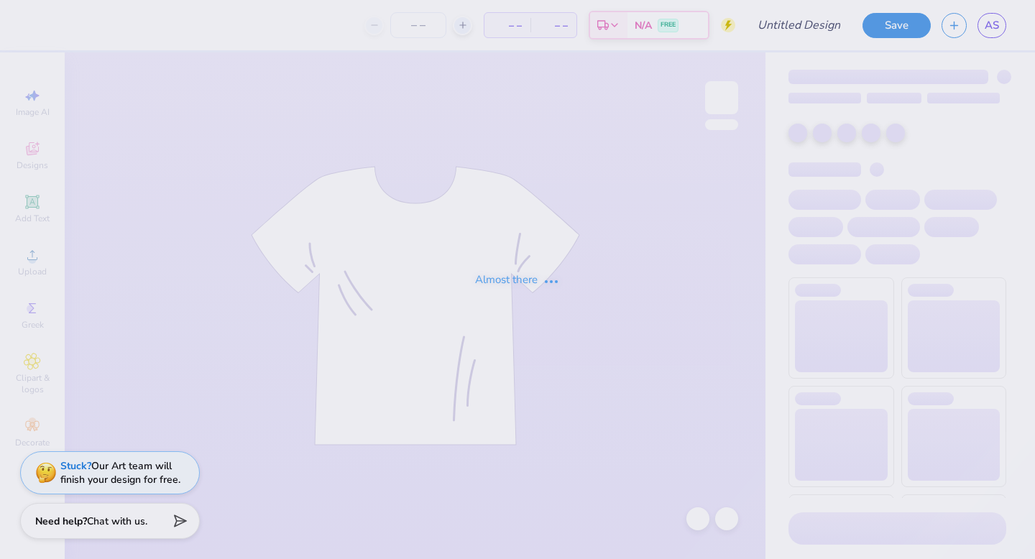
type input "watermelon bust 2"
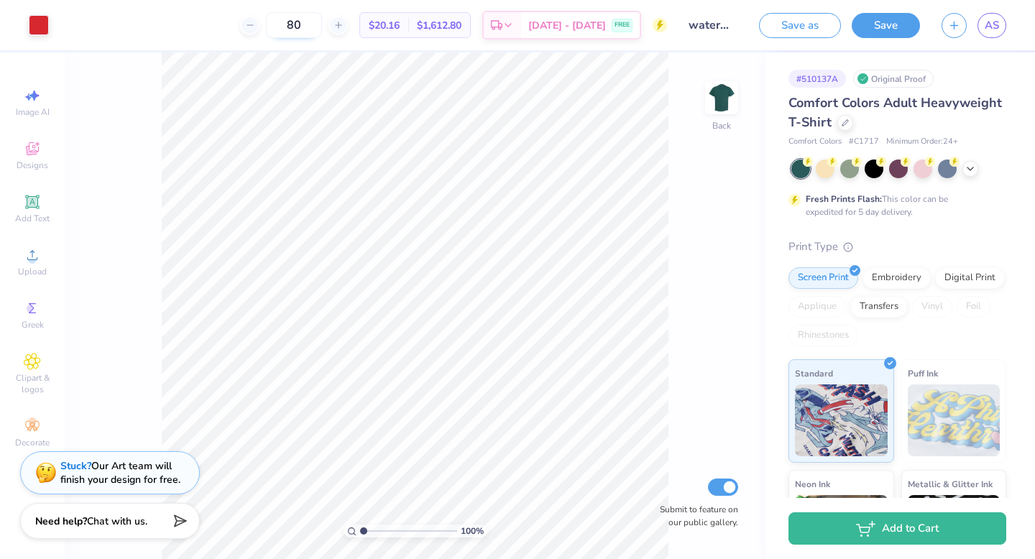
click at [322, 24] on input "80" at bounding box center [294, 25] width 56 height 26
type input "8"
type input "90"
click at [824, 27] on button "Save as" at bounding box center [800, 23] width 82 height 25
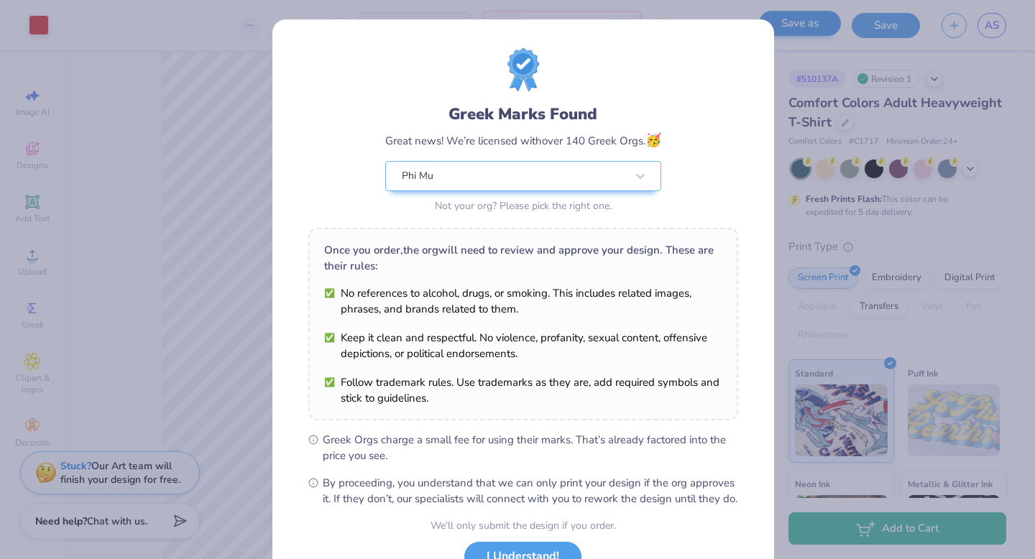
scroll to position [114, 0]
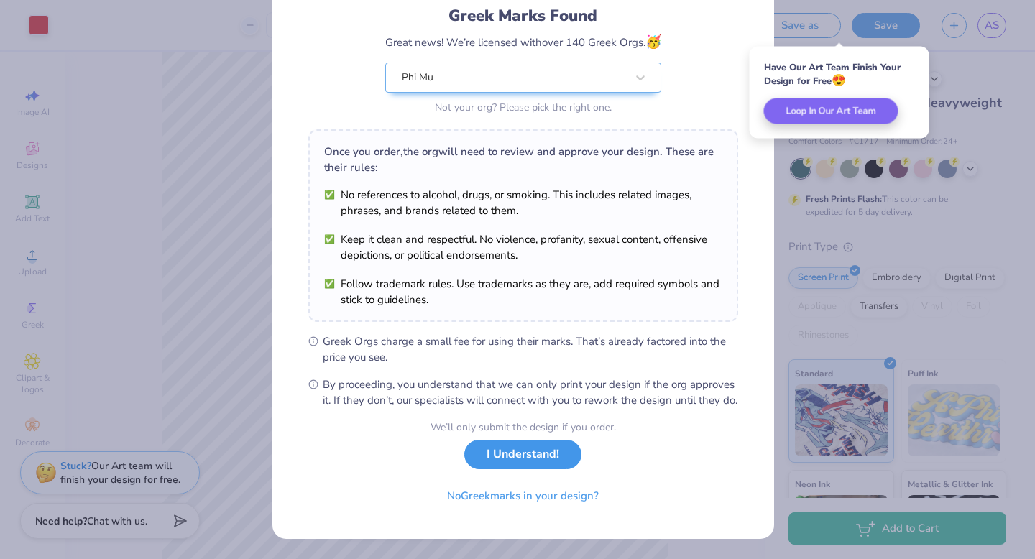
click at [521, 451] on button "I Understand!" at bounding box center [522, 454] width 117 height 29
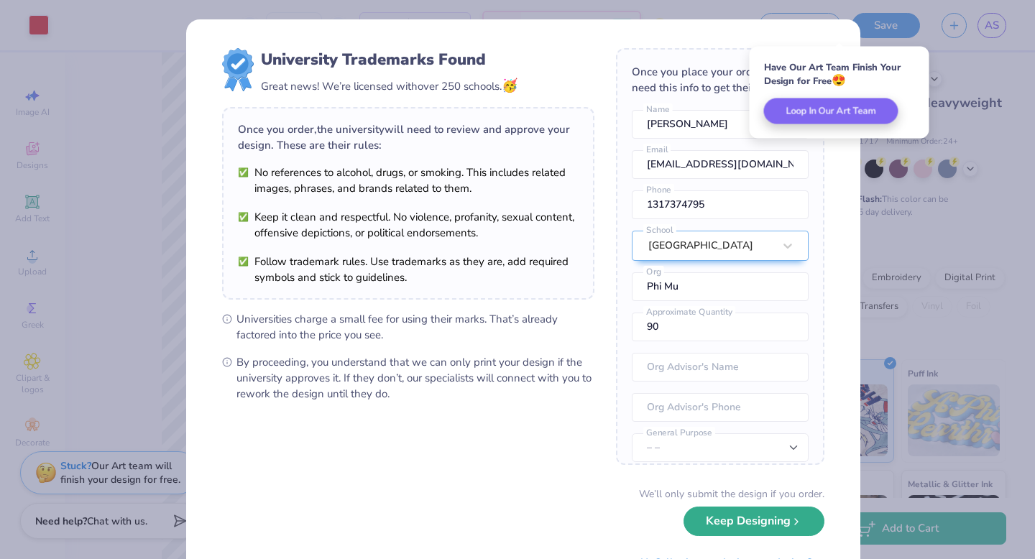
click at [745, 527] on button "Keep Designing" at bounding box center [754, 521] width 141 height 29
